Goal: Information Seeking & Learning: Learn about a topic

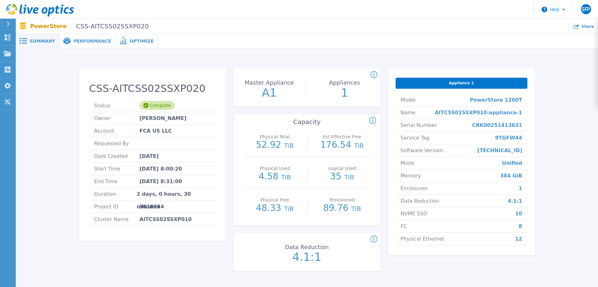
click at [38, 29] on p "PowerStore CSS-AITCSS02SSXP020" at bounding box center [89, 26] width 119 height 7
click at [8, 37] on icon at bounding box center [8, 37] width 8 height 6
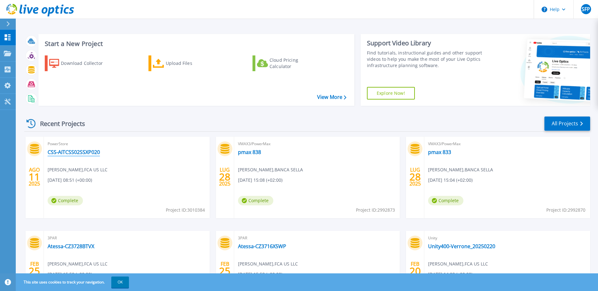
click at [84, 152] on link "CSS-AITCSS02SSXP020" at bounding box center [74, 152] width 52 height 6
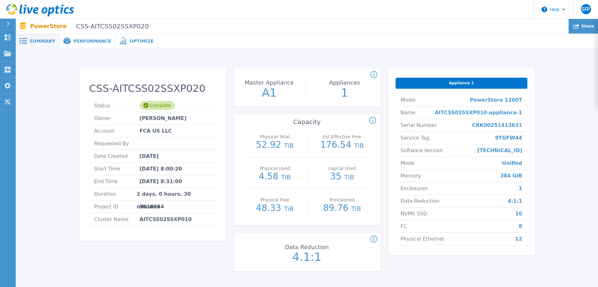
click at [586, 25] on span "Share" at bounding box center [588, 26] width 12 height 4
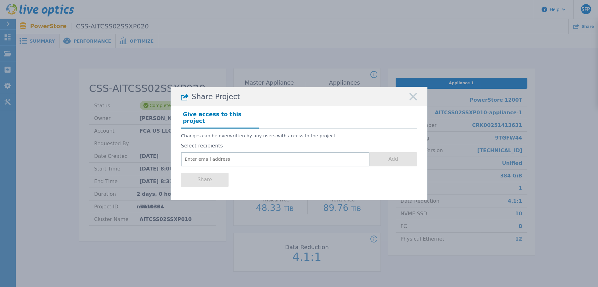
click at [416, 96] on div "Share Project" at bounding box center [299, 96] width 256 height 19
click at [413, 98] on icon at bounding box center [413, 97] width 8 height 8
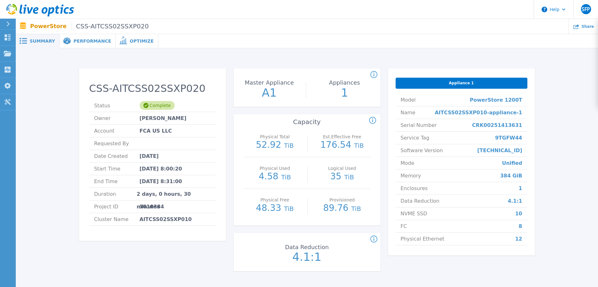
click at [454, 80] on span "Appliance 1" at bounding box center [461, 82] width 25 height 5
click at [585, 9] on span "SFP" at bounding box center [586, 9] width 9 height 5
drag, startPoint x: 556, startPoint y: 163, endPoint x: 511, endPoint y: 148, distance: 47.5
click at [556, 162] on div "CSS-AITCSS02SSXP020 Status Complete Owner Stefano Frand Pol Account FCA US LLC …" at bounding box center [306, 170] width 563 height 225
click at [83, 42] on span "Performance" at bounding box center [92, 41] width 38 height 4
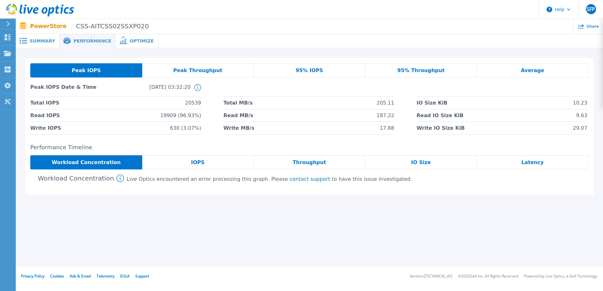
click at [32, 37] on div "Summary" at bounding box center [38, 41] width 44 height 14
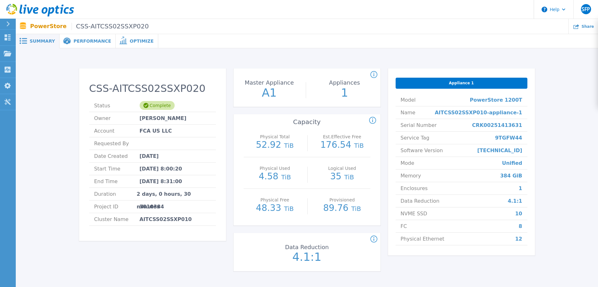
click at [9, 25] on icon at bounding box center [8, 23] width 3 height 5
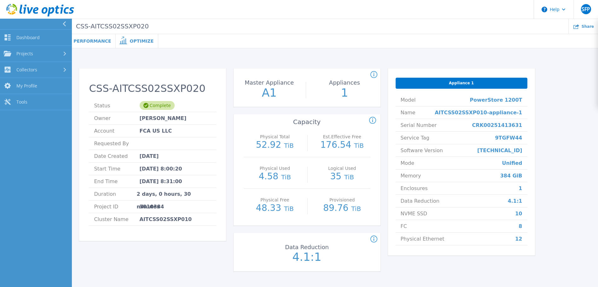
click at [9, 24] on button at bounding box center [36, 24] width 72 height 11
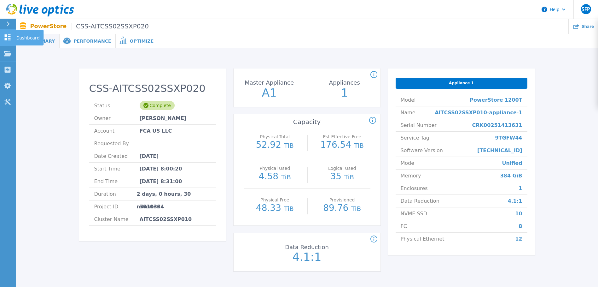
click at [10, 35] on icon at bounding box center [8, 37] width 8 height 6
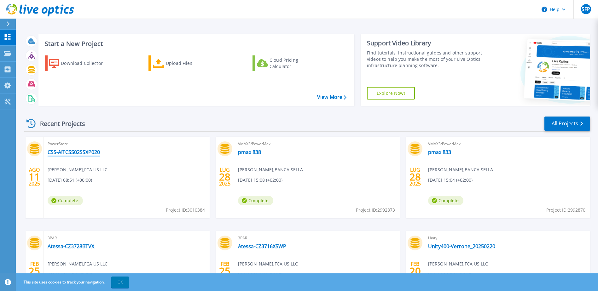
click at [76, 151] on link "CSS-AITCSS02SSXP020" at bounding box center [74, 152] width 52 height 6
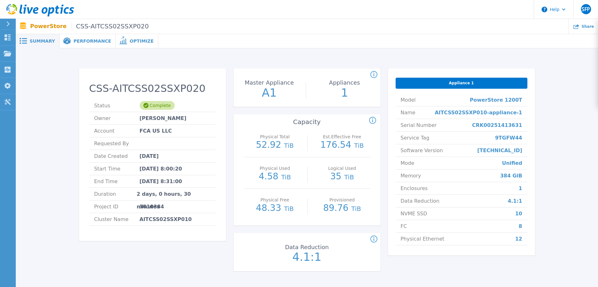
click at [461, 82] on span "Appliance 1" at bounding box center [461, 82] width 25 height 5
click at [39, 44] on div "Summary" at bounding box center [38, 41] width 44 height 14
click at [44, 26] on p "PowerStore CSS-AITCSS02SSXP020" at bounding box center [89, 26] width 119 height 7
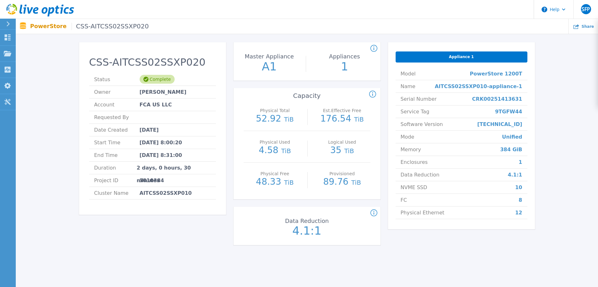
scroll to position [49, 0]
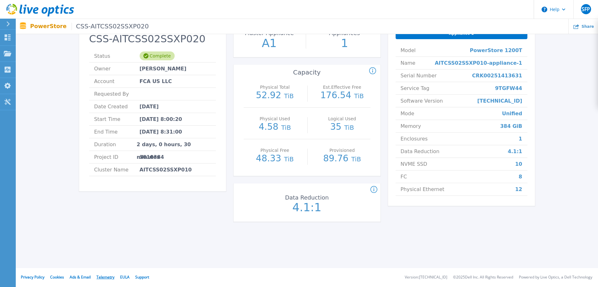
click at [110, 276] on link "Telemetry" at bounding box center [105, 276] width 18 height 5
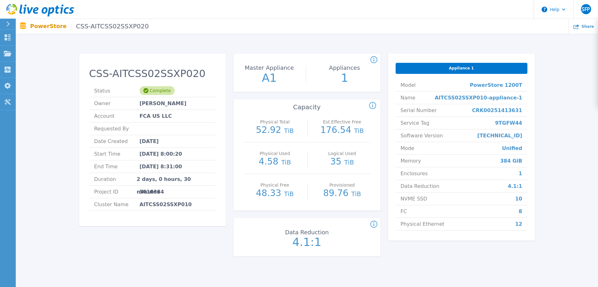
scroll to position [0, 0]
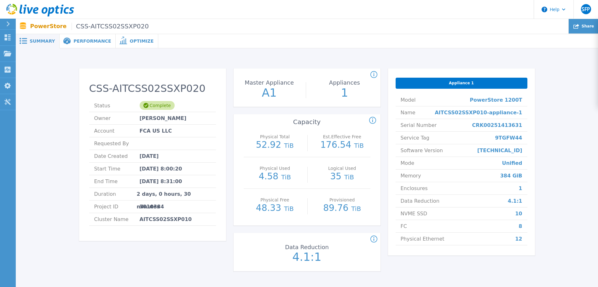
click at [581, 30] on div "Share" at bounding box center [583, 26] width 29 height 15
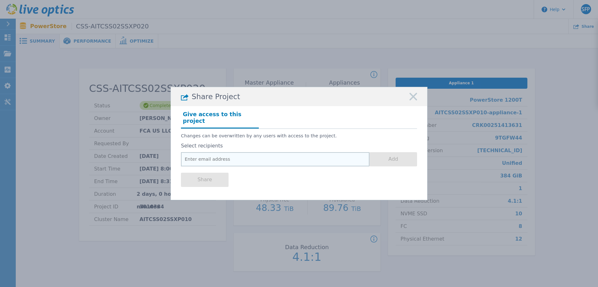
drag, startPoint x: 219, startPoint y: 152, endPoint x: 235, endPoint y: 129, distance: 28.1
click at [219, 152] on input "email" at bounding box center [275, 159] width 189 height 14
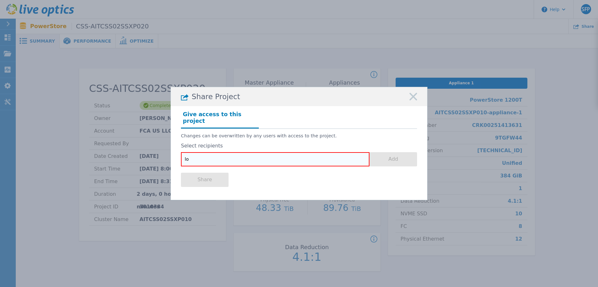
type input "l"
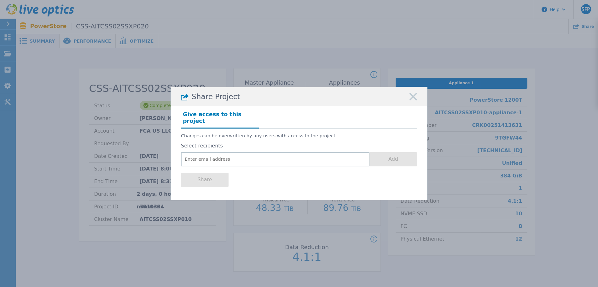
click at [415, 100] on icon at bounding box center [413, 97] width 8 height 8
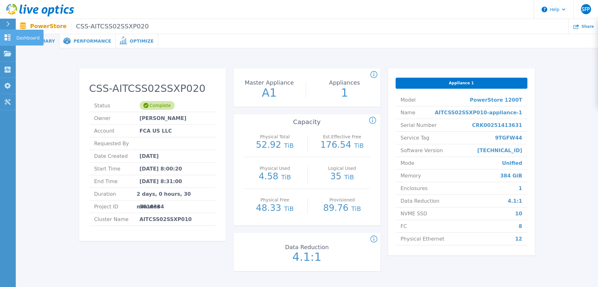
click at [3, 38] on link "Dashboard Dashboard" at bounding box center [8, 38] width 16 height 16
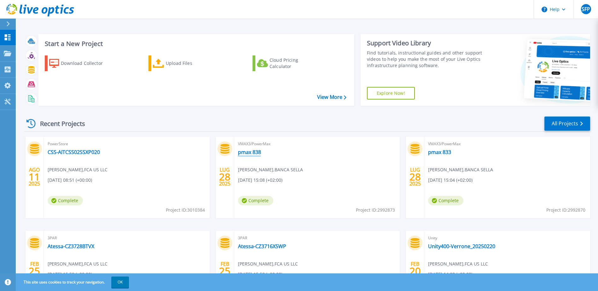
click at [255, 152] on link "pmax 838" at bounding box center [249, 152] width 23 height 6
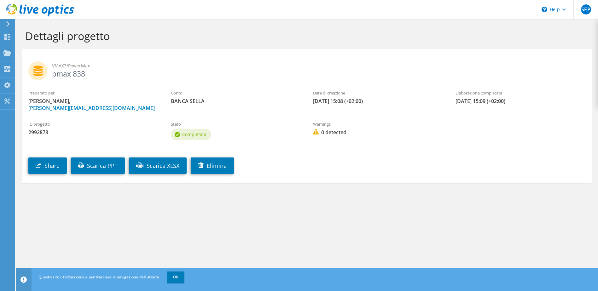
click at [8, 22] on icon at bounding box center [8, 24] width 5 height 6
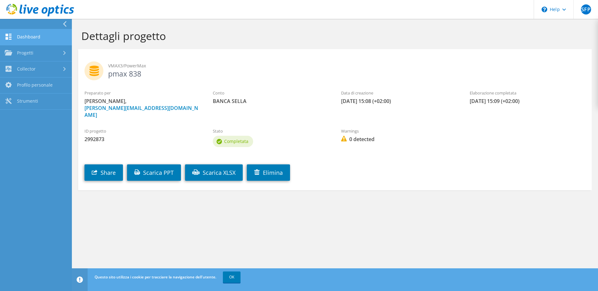
click at [10, 33] on link "Dashboard" at bounding box center [36, 37] width 72 height 16
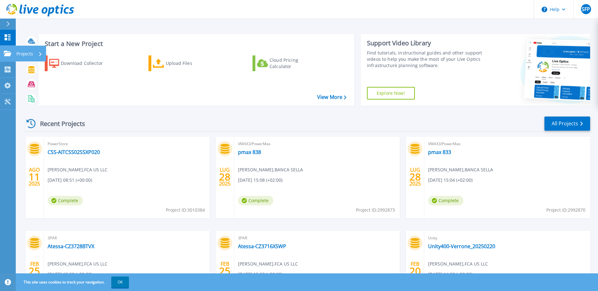
click at [20, 52] on p "Projects" at bounding box center [24, 54] width 17 height 16
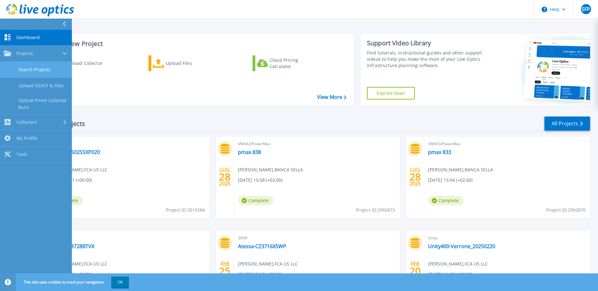
click at [38, 68] on link "Search Projects" at bounding box center [36, 70] width 72 height 16
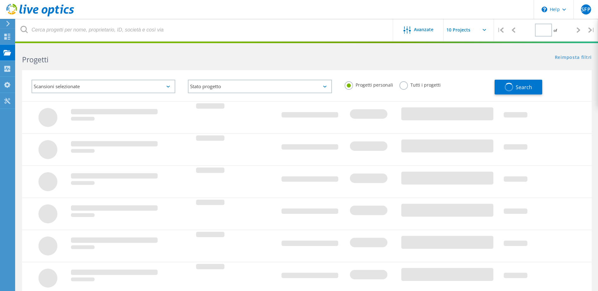
type input "1"
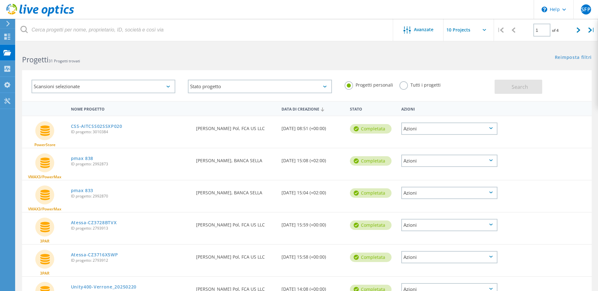
click at [450, 135] on div "Azioni" at bounding box center [449, 129] width 96 height 12
click at [451, 116] on div "Dettagli progetto" at bounding box center [449, 119] width 95 height 10
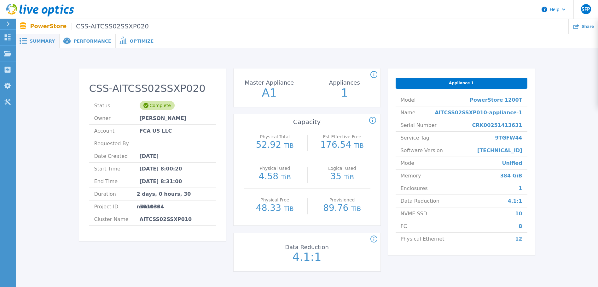
click at [96, 40] on span "Performance" at bounding box center [92, 41] width 38 height 4
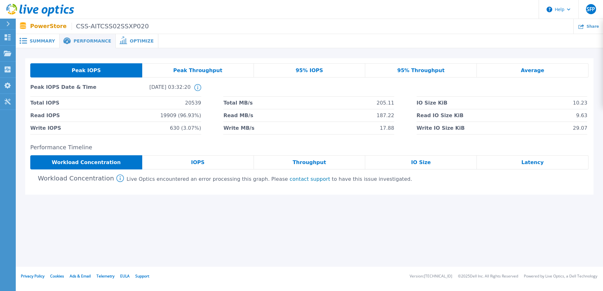
click at [206, 68] on span "Peak Throughput" at bounding box center [197, 70] width 49 height 5
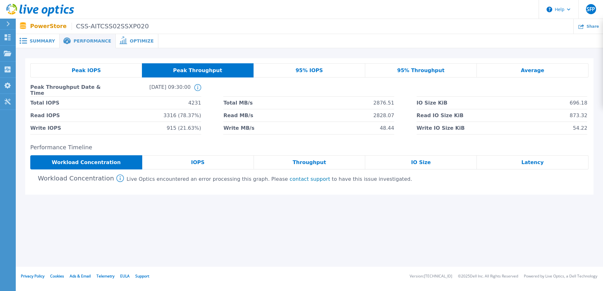
click at [211, 165] on div "IOPS" at bounding box center [198, 162] width 112 height 14
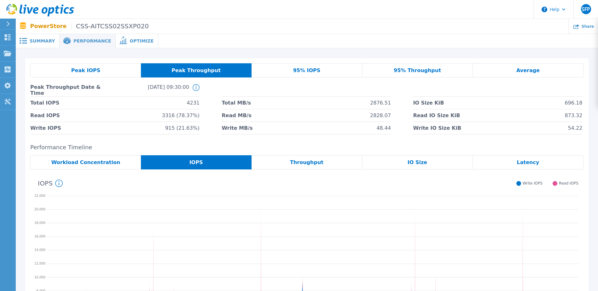
click at [321, 164] on div "Throughput" at bounding box center [307, 162] width 111 height 14
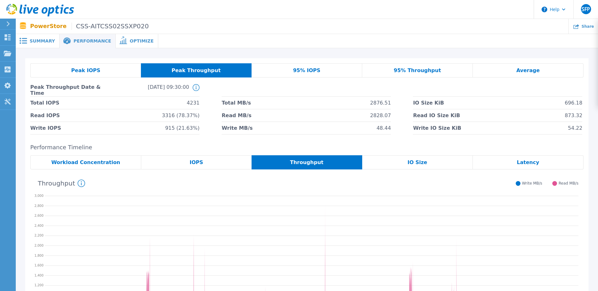
click at [307, 67] on div "95% IOPS" at bounding box center [307, 70] width 111 height 14
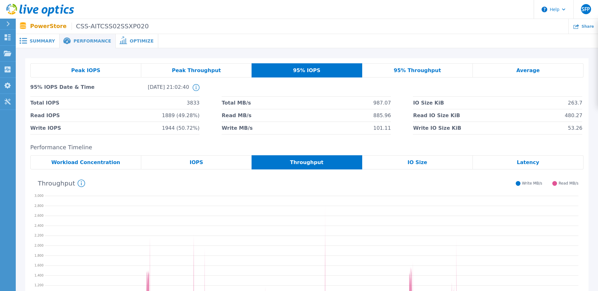
click at [522, 68] on span "Average" at bounding box center [527, 70] width 23 height 5
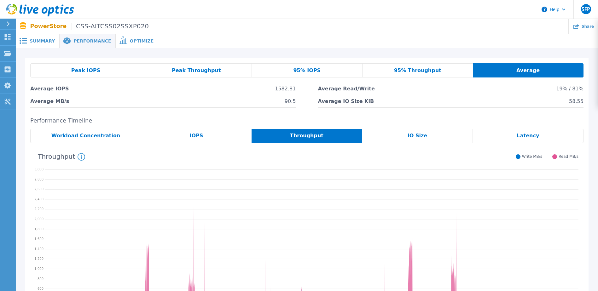
click at [538, 165] on icon "95th Percentile = 285.72 MB/s" at bounding box center [312, 244] width 534 height 158
click at [38, 40] on span "Summary" at bounding box center [42, 41] width 25 height 4
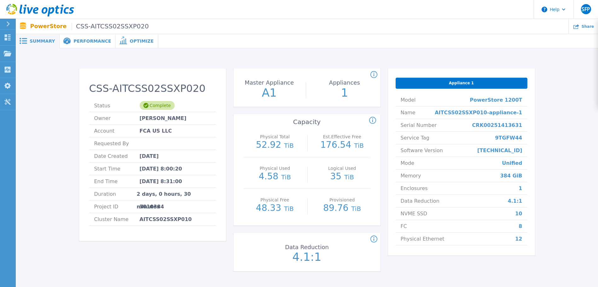
click at [503, 98] on span "PowerStore 1200T" at bounding box center [496, 100] width 52 height 12
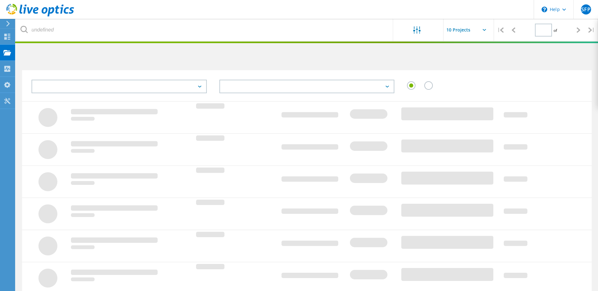
type input "1"
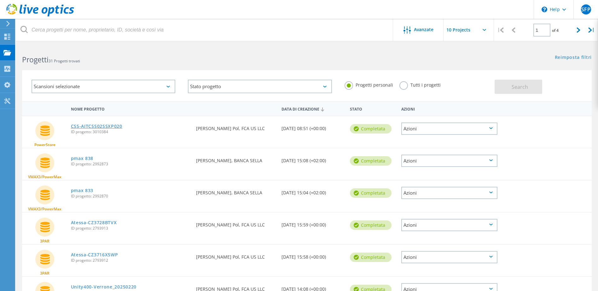
click at [88, 127] on link "CSS-AITCSS02SSXP020" at bounding box center [96, 126] width 51 height 4
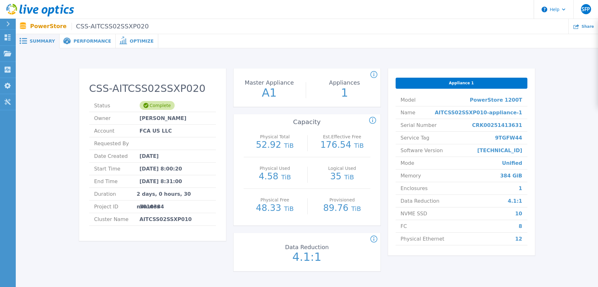
drag, startPoint x: 64, startPoint y: 41, endPoint x: 70, endPoint y: 42, distance: 6.4
click at [65, 41] on icon at bounding box center [67, 41] width 8 height 7
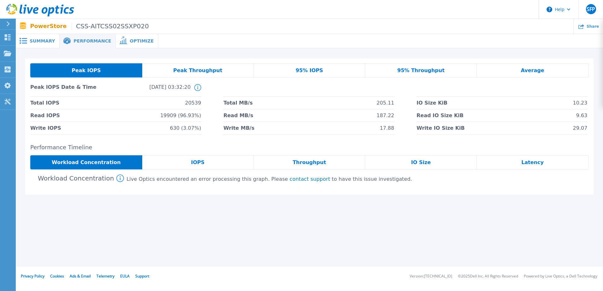
click at [128, 44] on div "Optimize" at bounding box center [137, 41] width 43 height 14
